Goal: Information Seeking & Learning: Learn about a topic

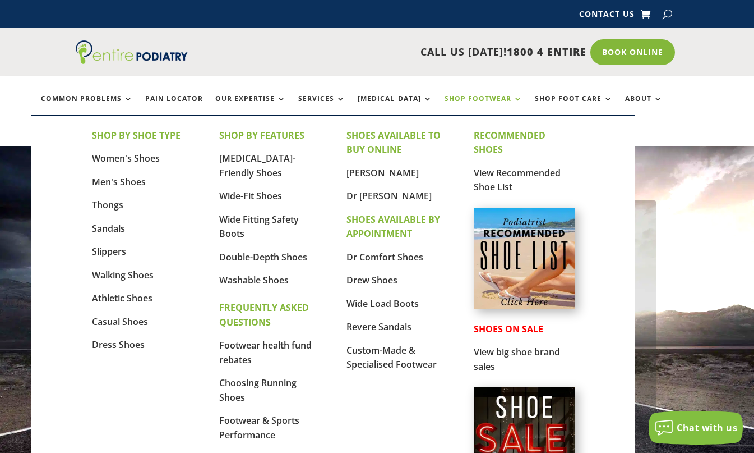
click at [445, 95] on link "Shop Footwear" at bounding box center [484, 107] width 78 height 24
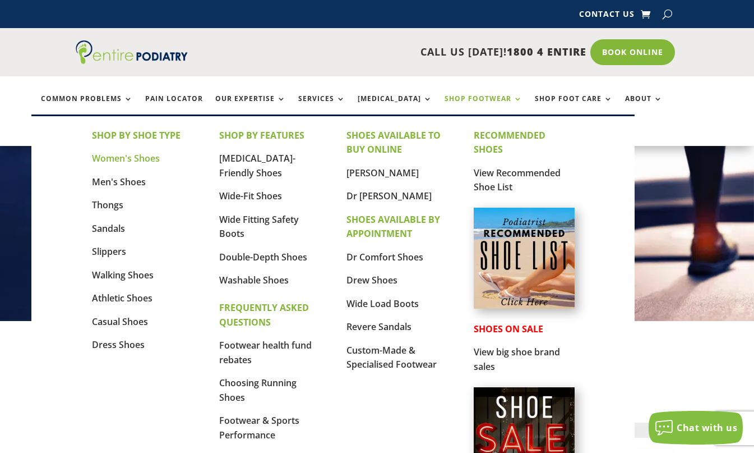
click at [119, 160] on link "Women's Shoes" at bounding box center [126, 158] width 68 height 12
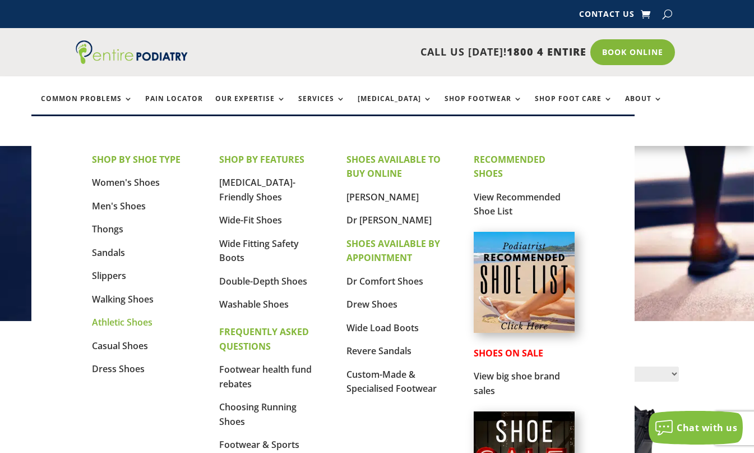
click at [128, 324] on link "Athletic Shoes" at bounding box center [122, 322] width 61 height 12
click at [275, 187] on link "[MEDICAL_DATA]-Friendly Shoes" at bounding box center [257, 189] width 76 height 27
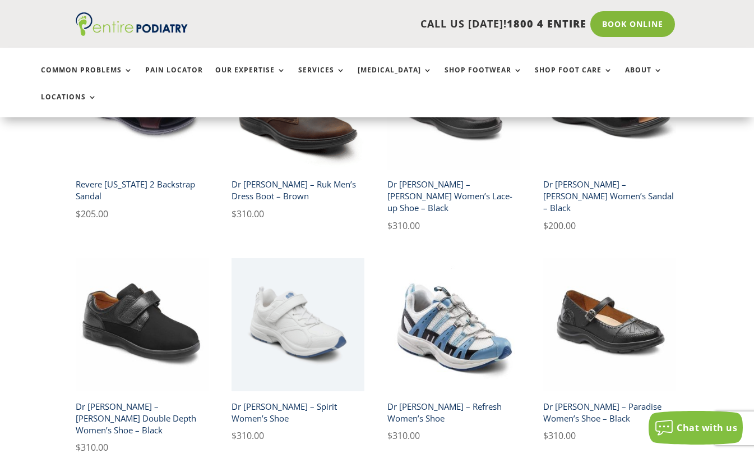
scroll to position [1616, 0]
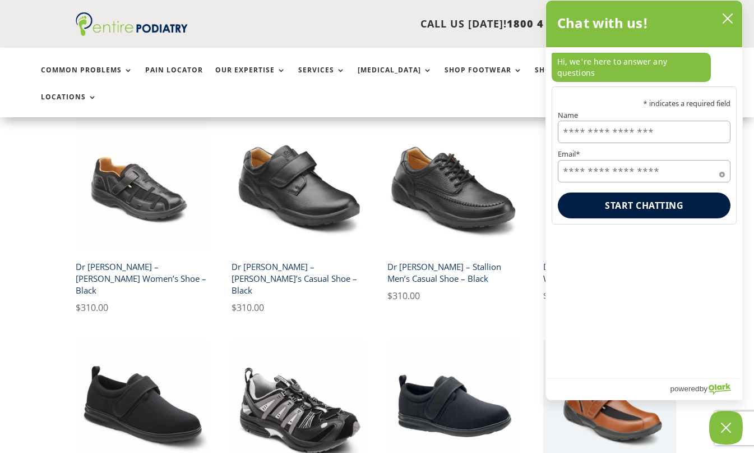
scroll to position [494, 0]
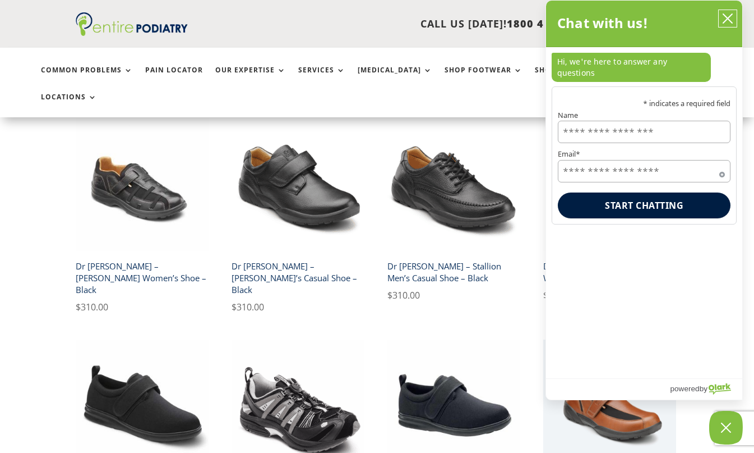
click at [725, 22] on icon "close chatbox" at bounding box center [728, 18] width 11 height 11
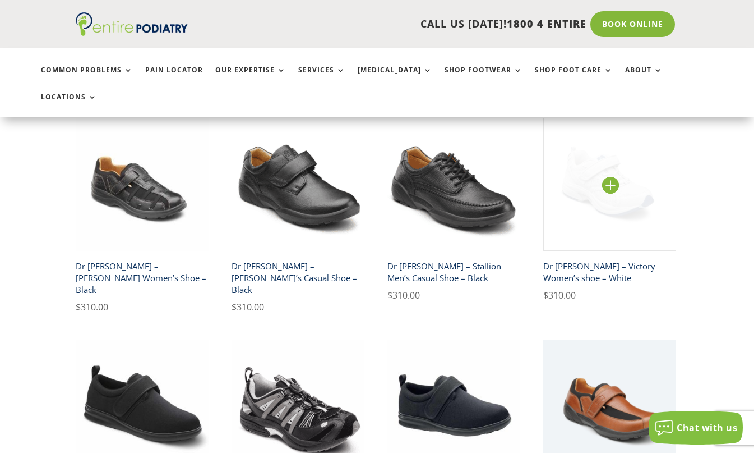
click at [622, 182] on img at bounding box center [610, 184] width 133 height 133
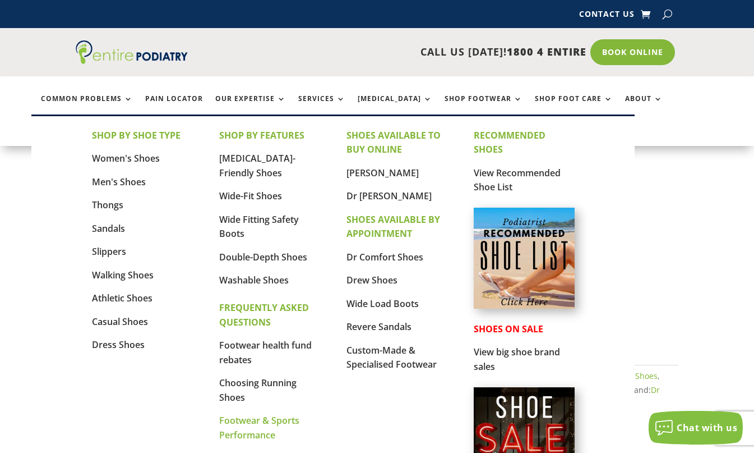
click at [246, 418] on link "Footwear & Sports Performance" at bounding box center [259, 427] width 80 height 27
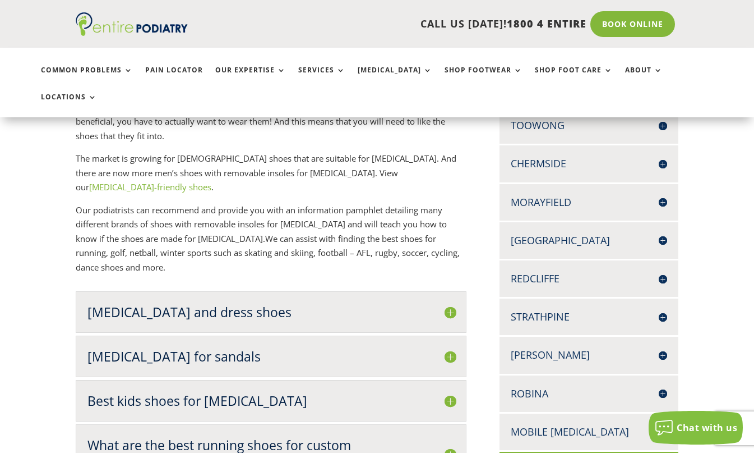
scroll to position [328, 0]
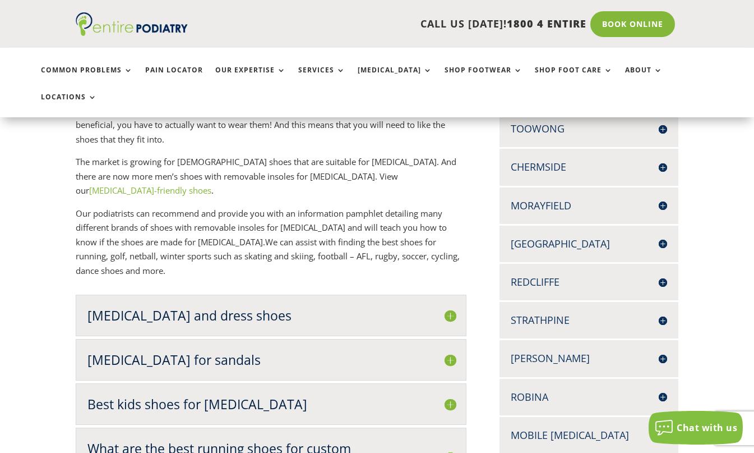
click at [296, 306] on h2 "[MEDICAL_DATA] and dress shoes" at bounding box center [272, 315] width 368 height 18
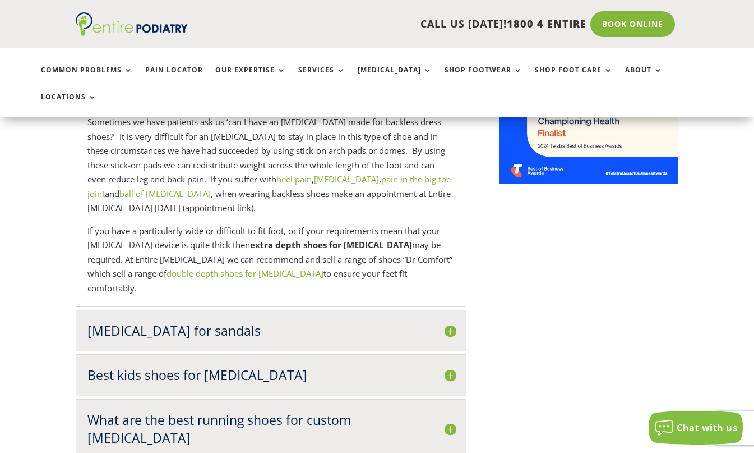
scroll to position [956, 0]
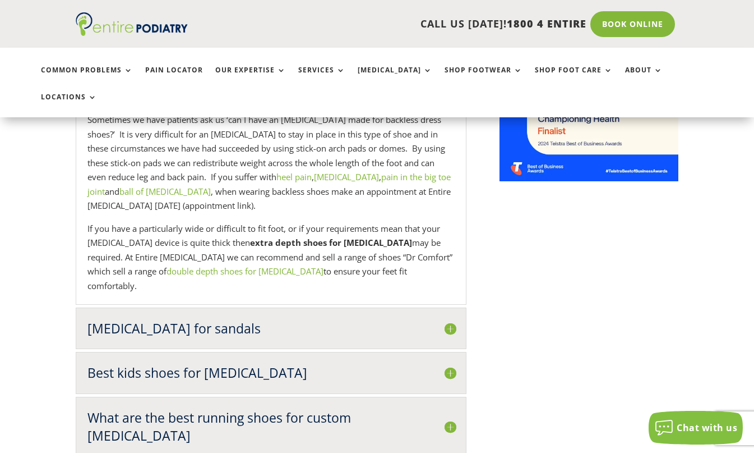
click at [301, 408] on h2 "What are the best running shoes for custom orthotics" at bounding box center [272, 426] width 368 height 36
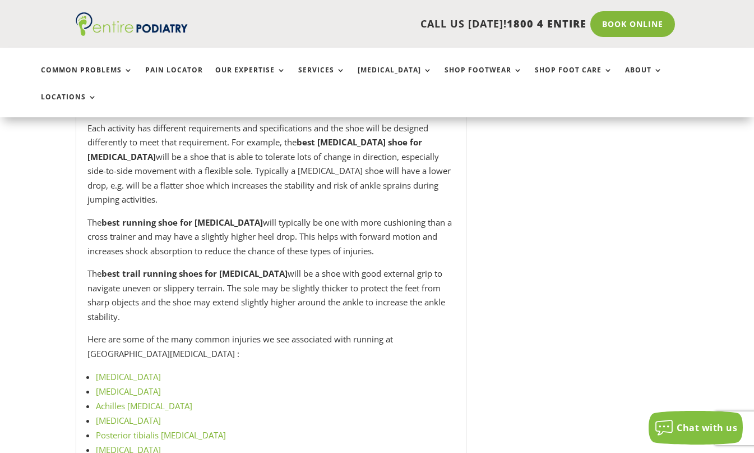
scroll to position [1809, 0]
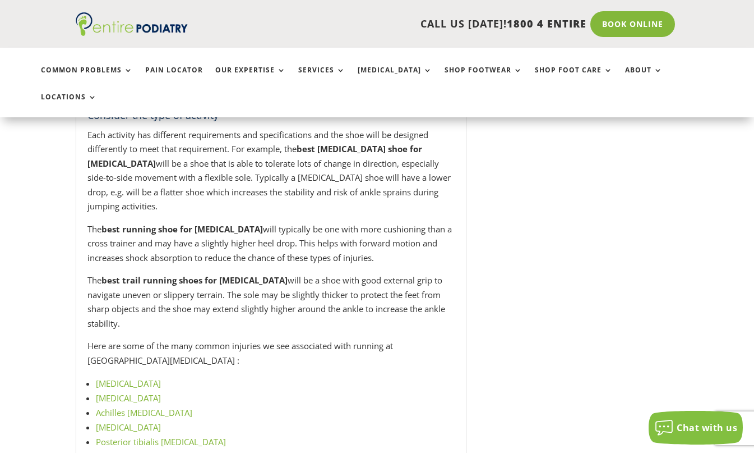
click at [144, 392] on link "[MEDICAL_DATA]" at bounding box center [128, 397] width 65 height 11
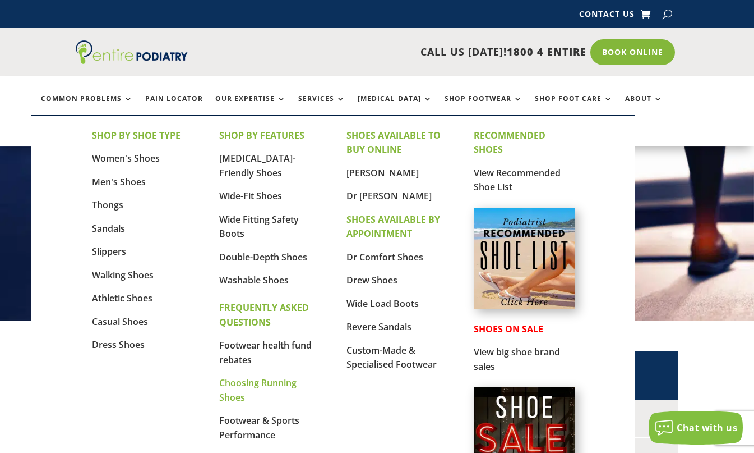
click at [258, 381] on link "Choosing Running Shoes" at bounding box center [257, 389] width 77 height 27
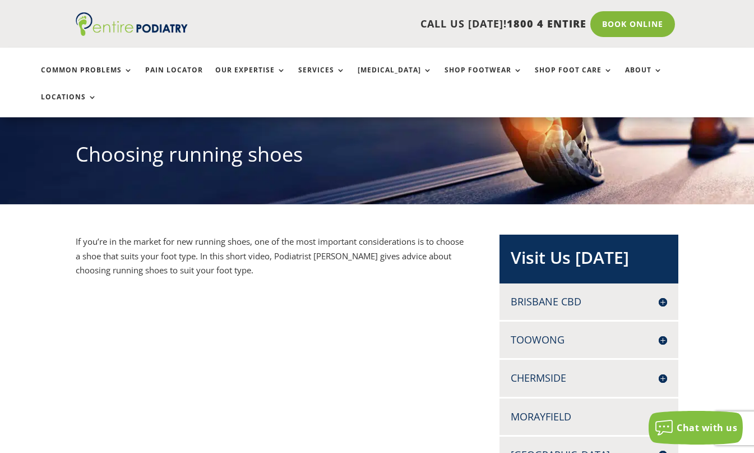
scroll to position [135, 0]
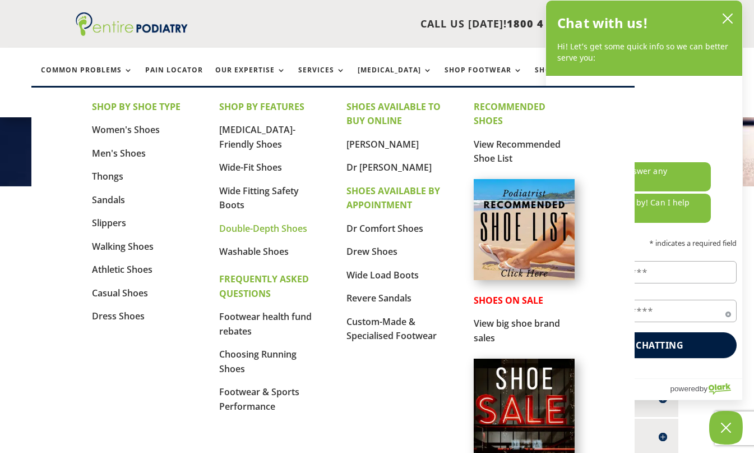
click at [269, 232] on link "Double-Depth Shoes" at bounding box center [263, 228] width 88 height 12
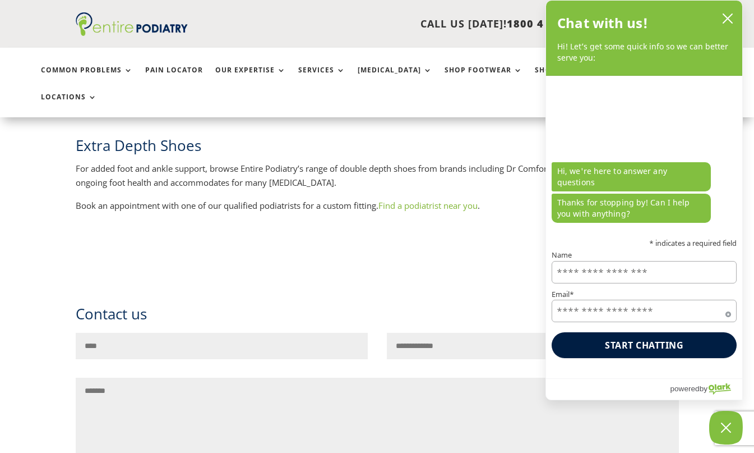
scroll to position [1166, 0]
click at [725, 19] on icon "close chatbox" at bounding box center [728, 18] width 11 height 11
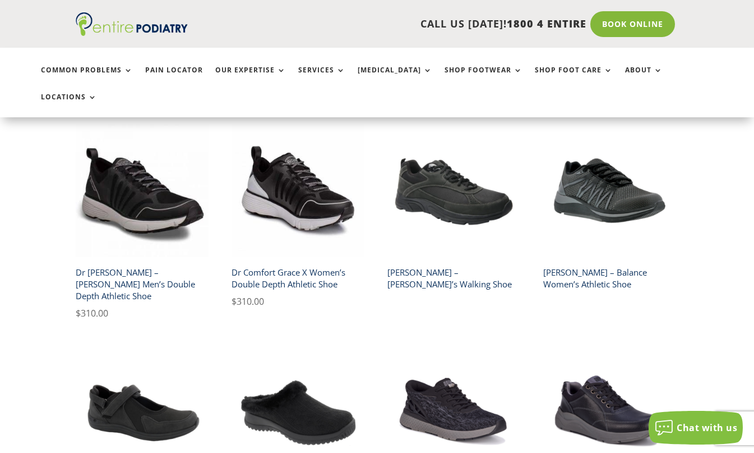
scroll to position [269, 0]
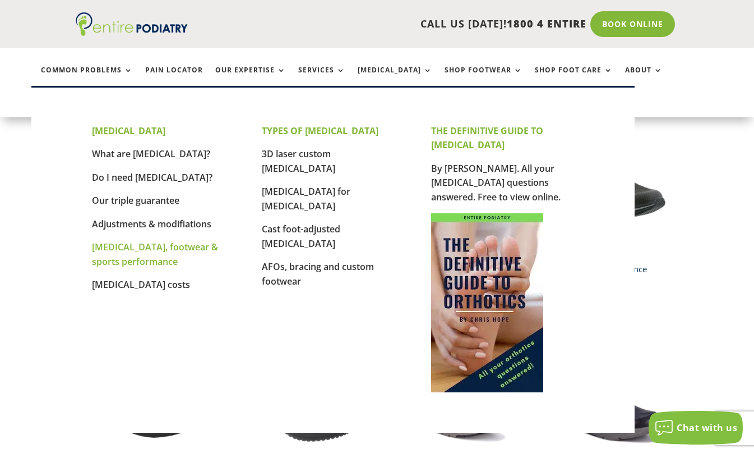
click at [147, 249] on link "[MEDICAL_DATA], footwear & sports performance" at bounding box center [155, 254] width 126 height 27
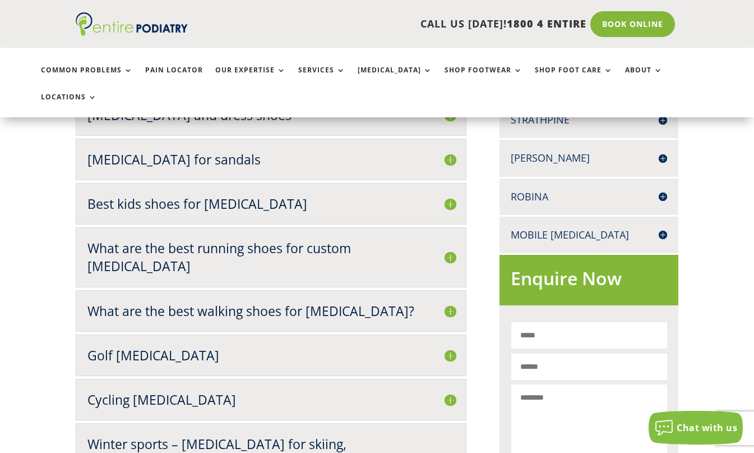
scroll to position [538, 0]
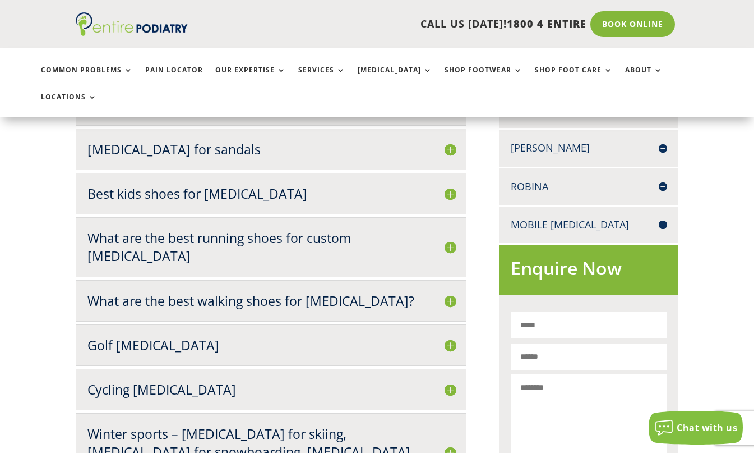
click at [199, 185] on h2 "Best kids shoes for orthotics" at bounding box center [272, 194] width 368 height 18
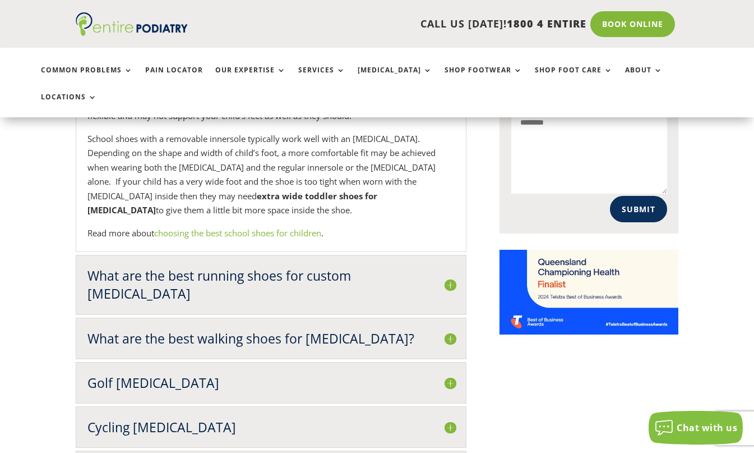
scroll to position [807, 0]
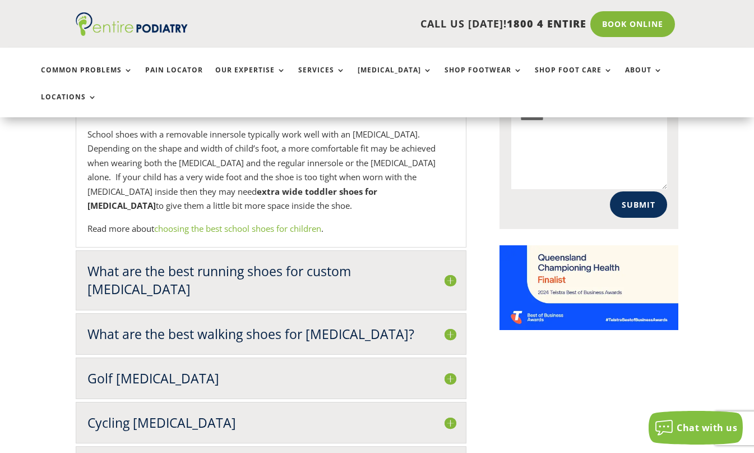
click at [205, 262] on h2 "What are the best running shoes for custom orthotics" at bounding box center [272, 280] width 368 height 36
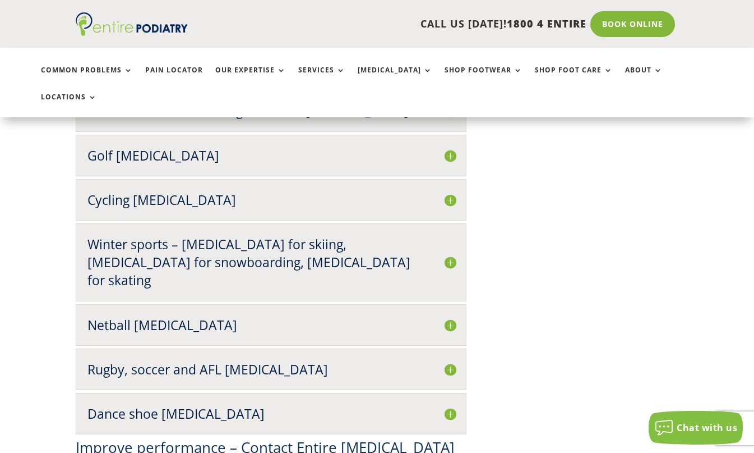
scroll to position [2513, 0]
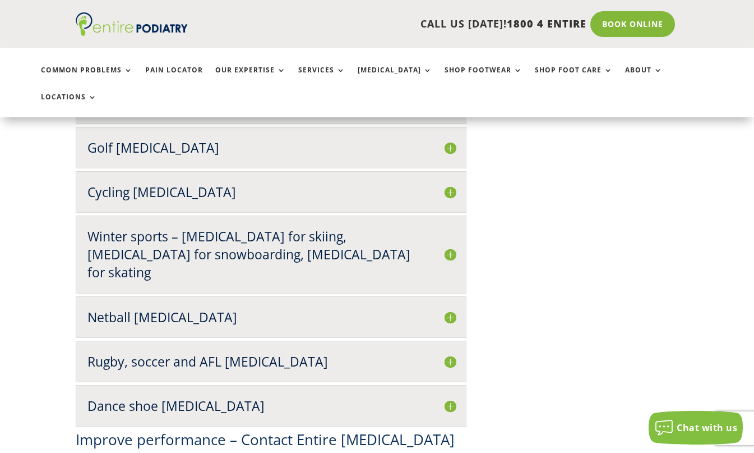
click at [175, 385] on div "Dance shoe orthotics Dancers use their muscles in the feet in very unique ways.…" at bounding box center [272, 406] width 392 height 42
click at [177, 397] on h2 "Dance shoe orthotics" at bounding box center [272, 406] width 368 height 18
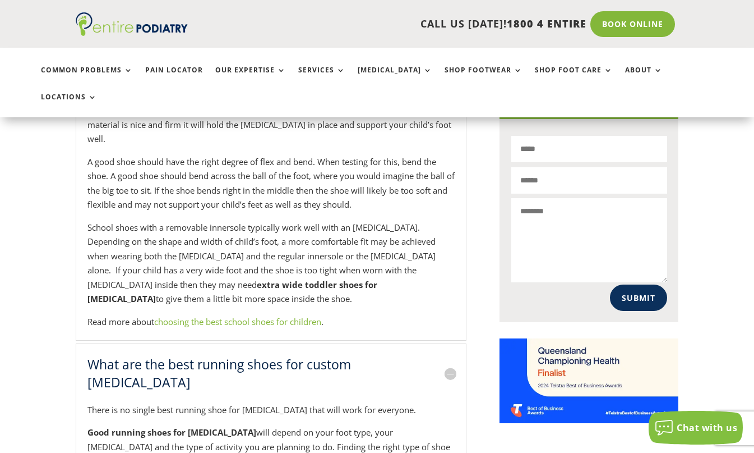
scroll to position [717, 0]
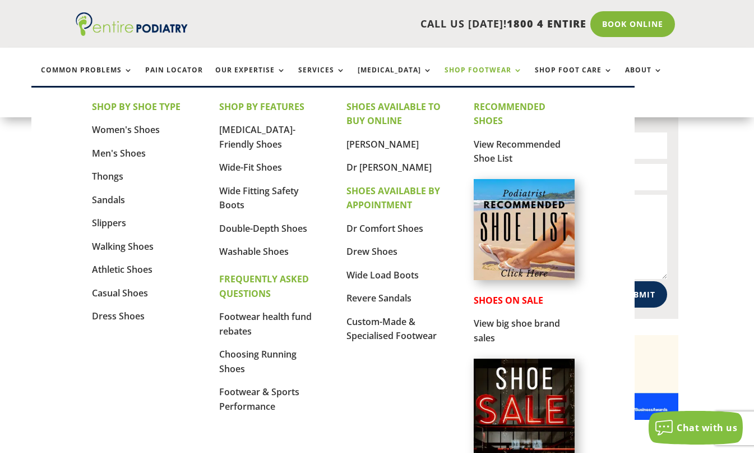
click at [445, 71] on link "Shop Footwear" at bounding box center [484, 78] width 78 height 24
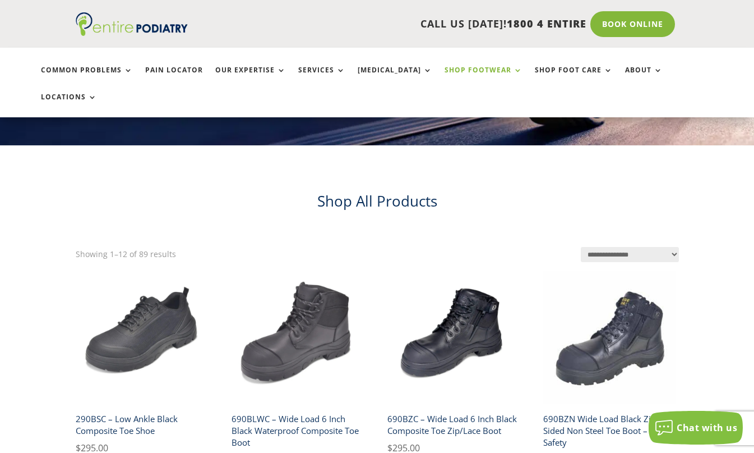
scroll to position [180, 0]
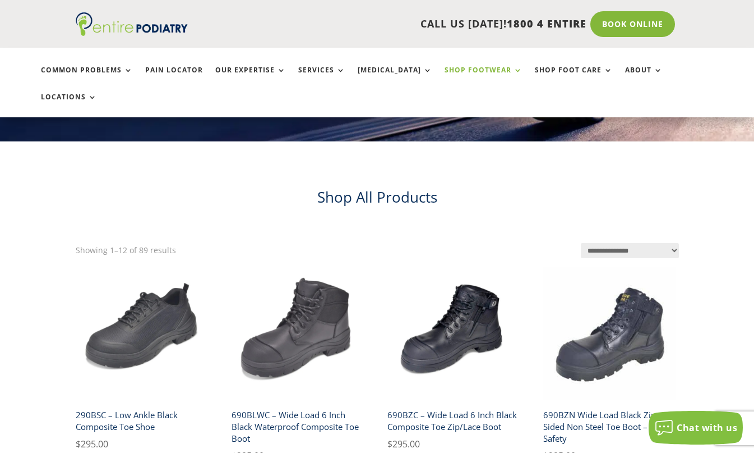
click at [629, 243] on select "**********" at bounding box center [630, 250] width 98 height 15
select select "*****"
click at [581, 243] on select "**********" at bounding box center [630, 250] width 98 height 15
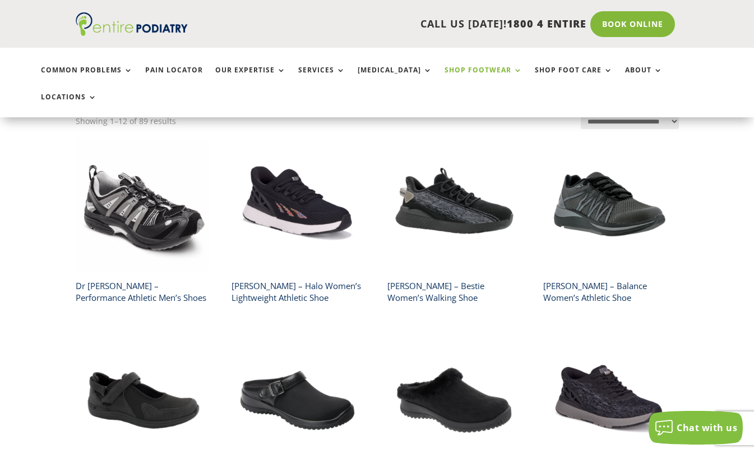
scroll to position [314, 0]
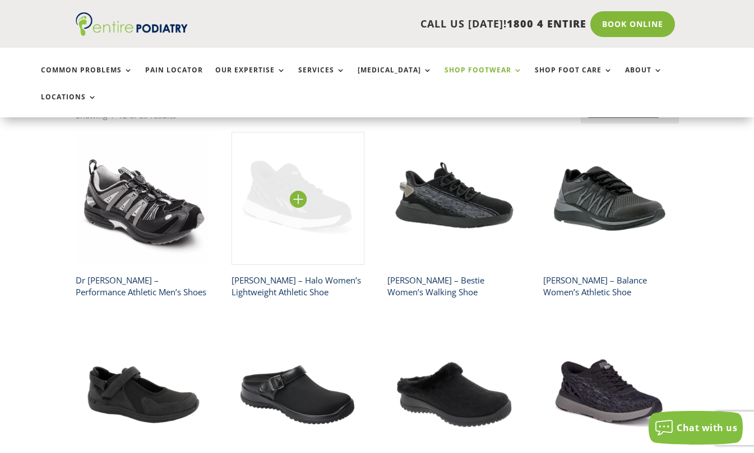
click at [305, 188] on img at bounding box center [298, 198] width 133 height 133
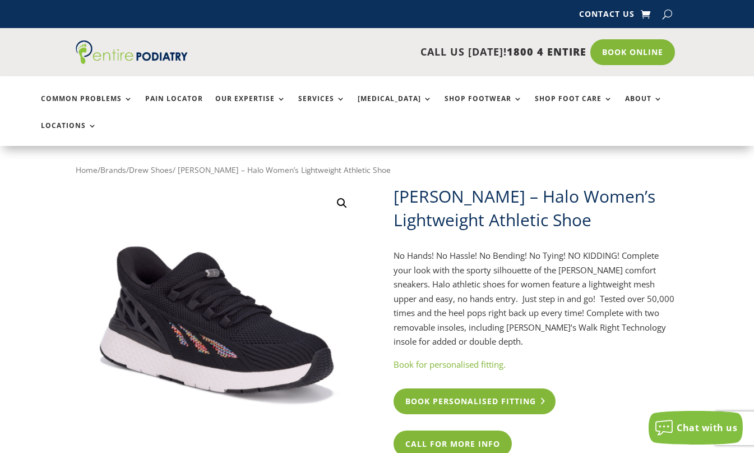
click at [425, 388] on link "Book Personalised Fitting" at bounding box center [475, 401] width 162 height 26
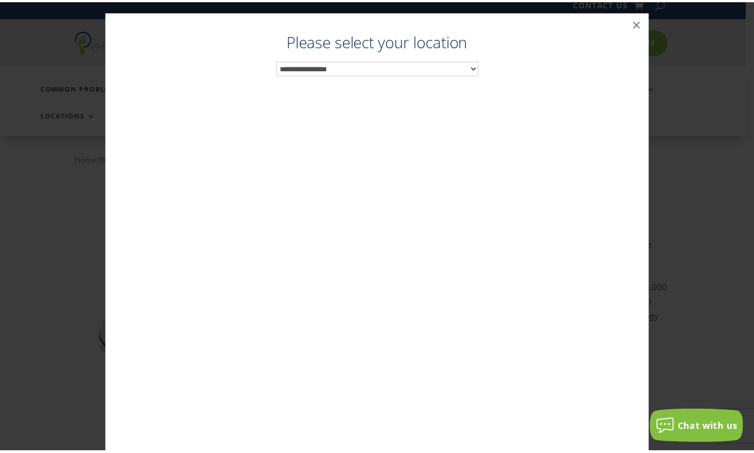
scroll to position [11, 0]
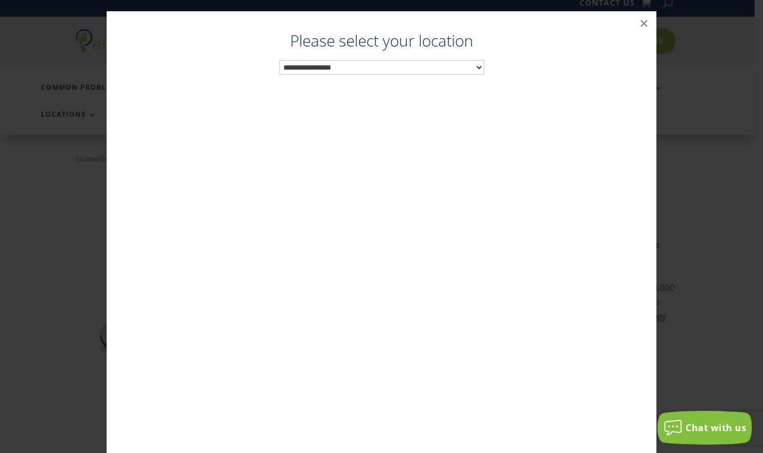
click at [464, 66] on select "**********" at bounding box center [381, 67] width 205 height 15
click at [642, 22] on button "×" at bounding box center [644, 23] width 25 height 25
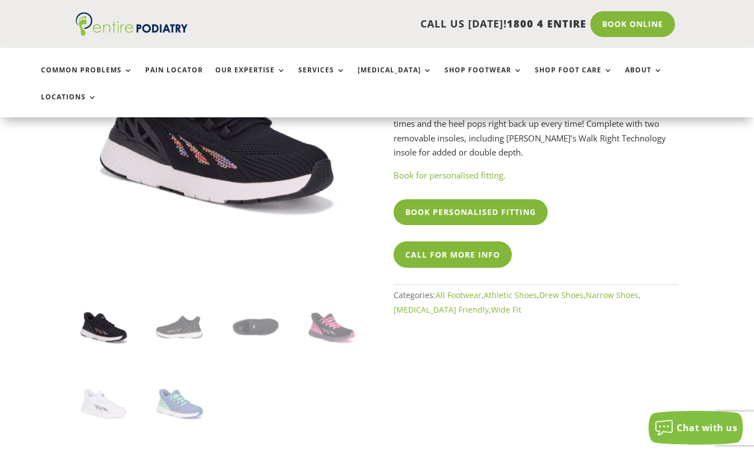
scroll to position [0, 0]
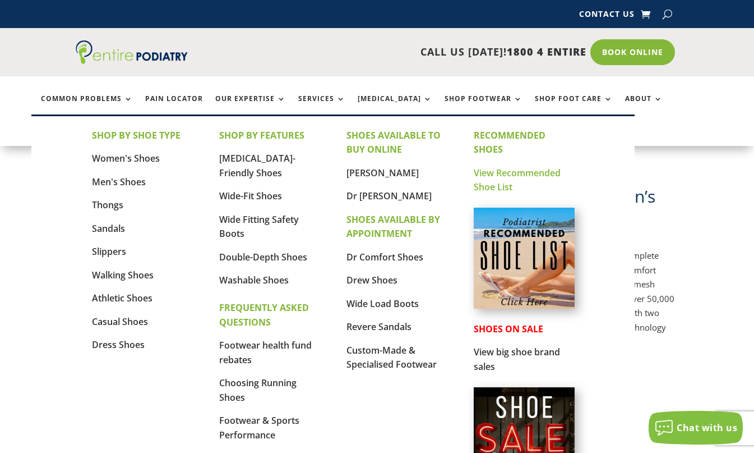
click at [483, 170] on link "View Recommended Shoe List" at bounding box center [517, 180] width 87 height 27
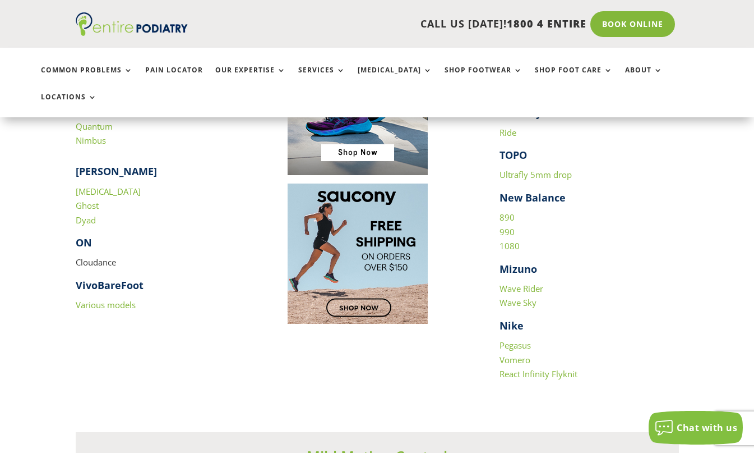
scroll to position [1167, 0]
click at [518, 282] on link "Wave Rider" at bounding box center [522, 287] width 44 height 11
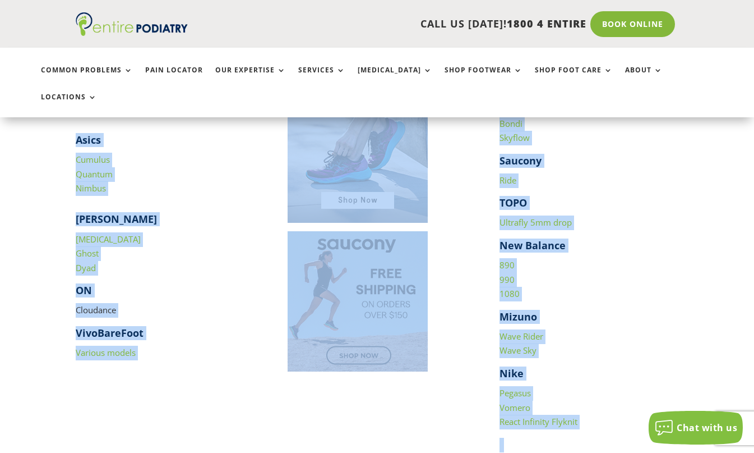
scroll to position [1126, 0]
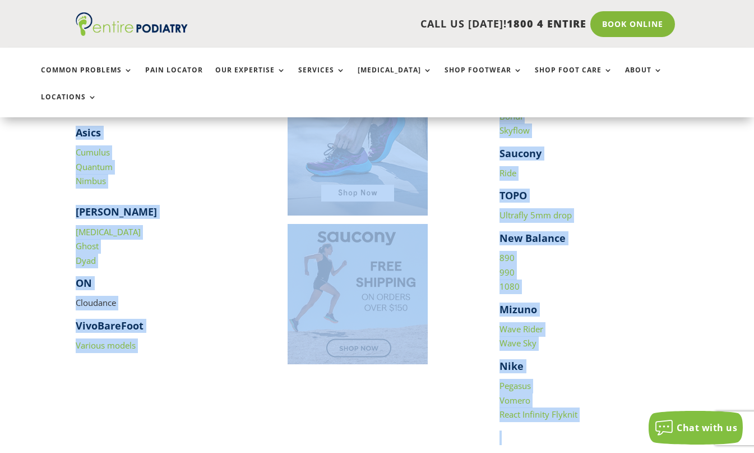
drag, startPoint x: 76, startPoint y: 103, endPoint x: 578, endPoint y: 411, distance: 589.8
click at [578, 411] on div "​ Altra Paradigm Asics Cumulus Quantum Nimbus [PERSON_NAME] [MEDICAL_DATA] Ghos…" at bounding box center [378, 259] width 604 height 369
click at [496, 317] on div "​ Altra Paradigm Asics Cumulus Quantum Nimbus [PERSON_NAME] [MEDICAL_DATA] Ghos…" at bounding box center [378, 259] width 604 height 369
drag, startPoint x: 582, startPoint y: 392, endPoint x: 60, endPoint y: 92, distance: 601.9
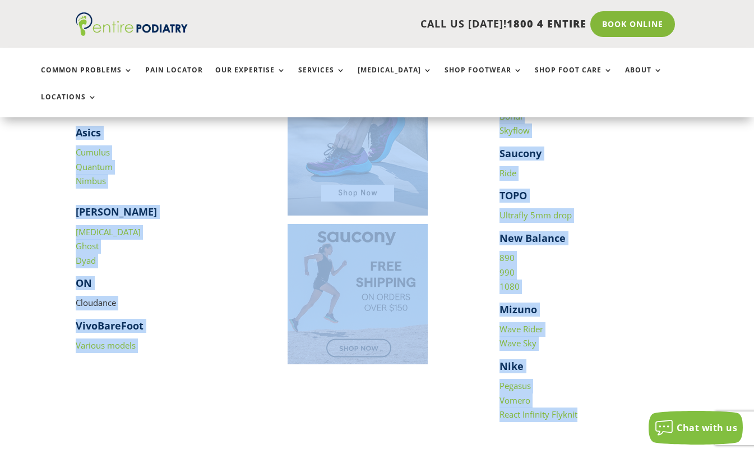
copy div "Asics Cumulus Quantum Nimbus [PERSON_NAME] [MEDICAL_DATA] Ghost Dyad ON Cloudan…"
